Goal: Information Seeking & Learning: Learn about a topic

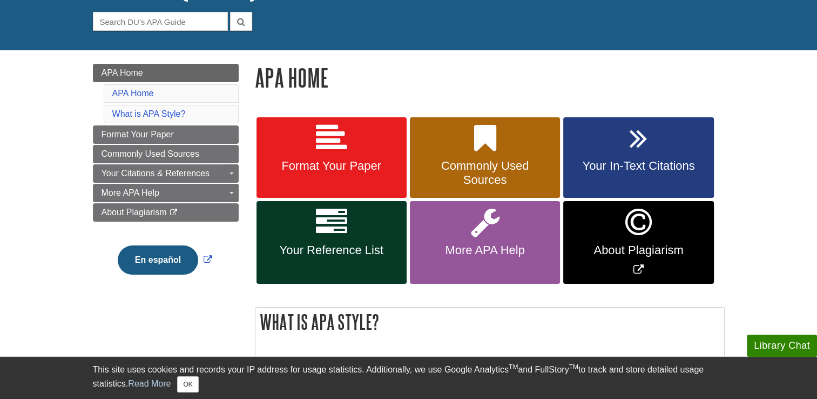
scroll to position [108, 0]
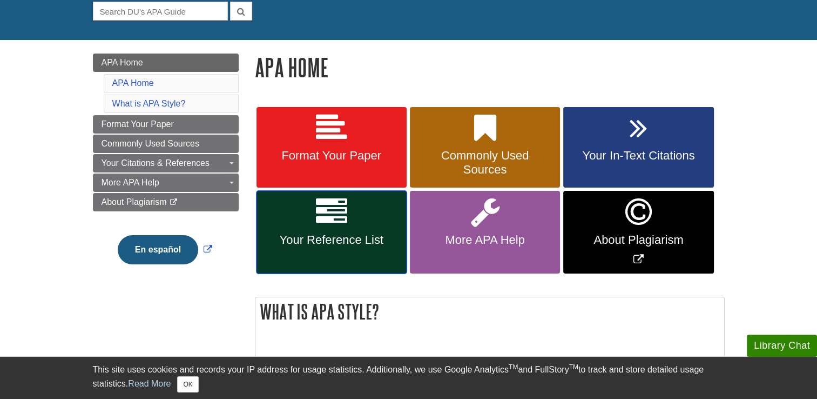
click at [382, 255] on link "Your Reference List" at bounding box center [332, 232] width 150 height 83
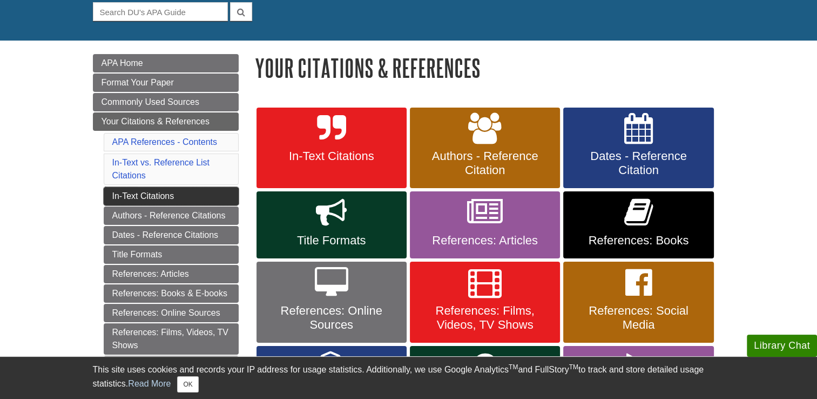
scroll to position [108, 0]
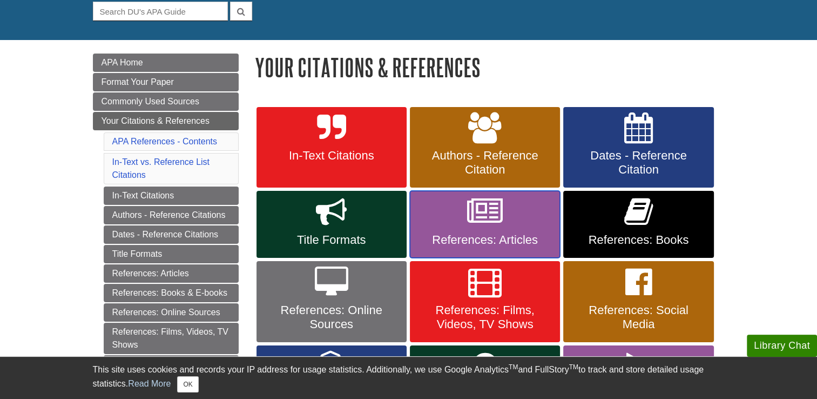
click at [489, 228] on link "References: Articles" at bounding box center [485, 224] width 150 height 67
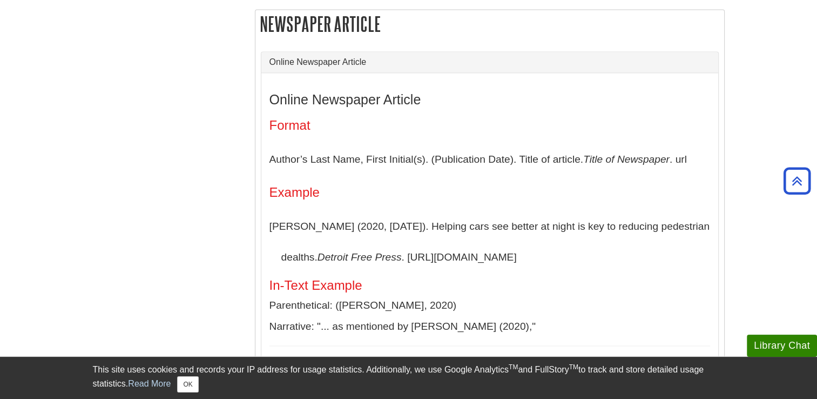
scroll to position [1566, 0]
